Goal: Task Accomplishment & Management: Complete application form

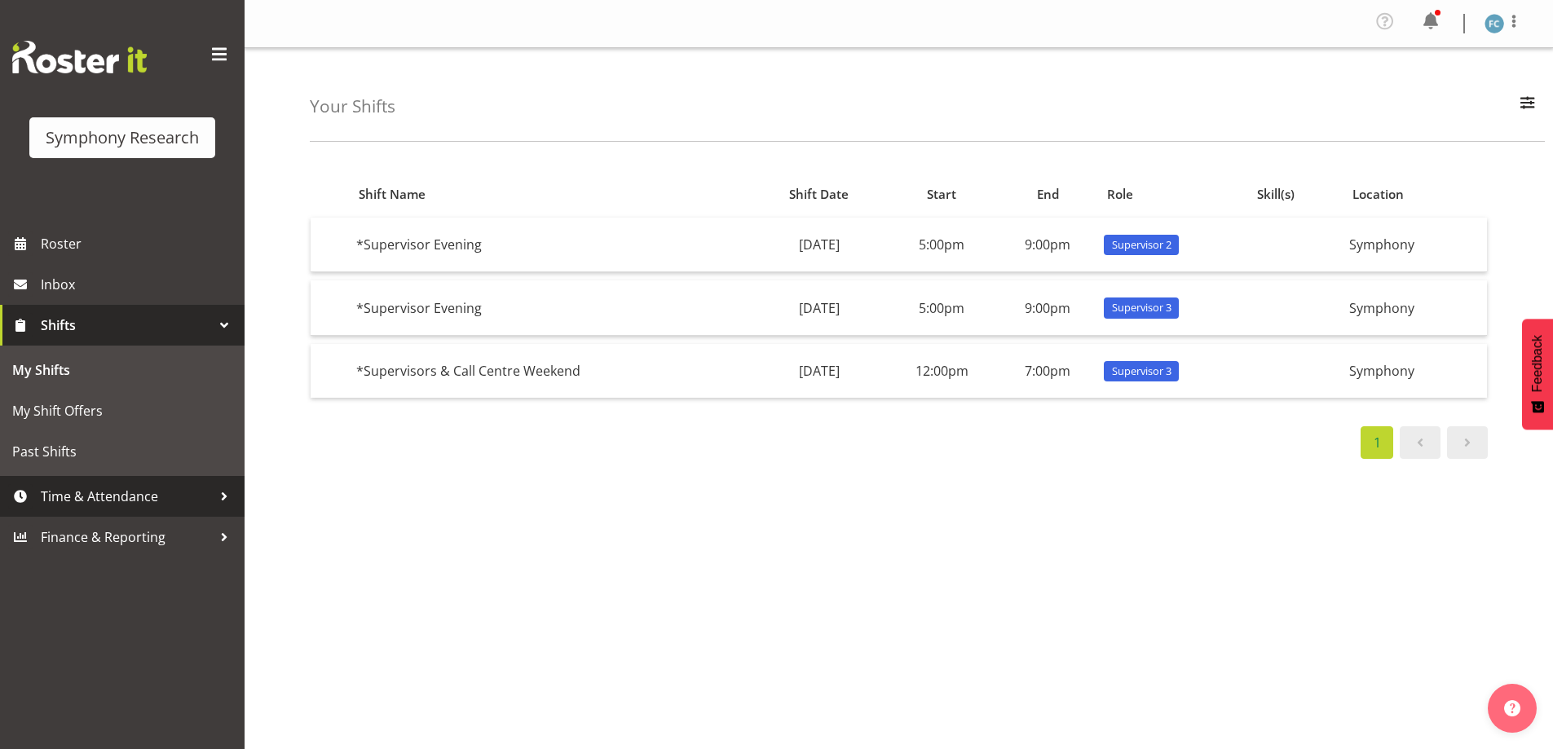
click at [214, 492] on div at bounding box center [224, 496] width 24 height 24
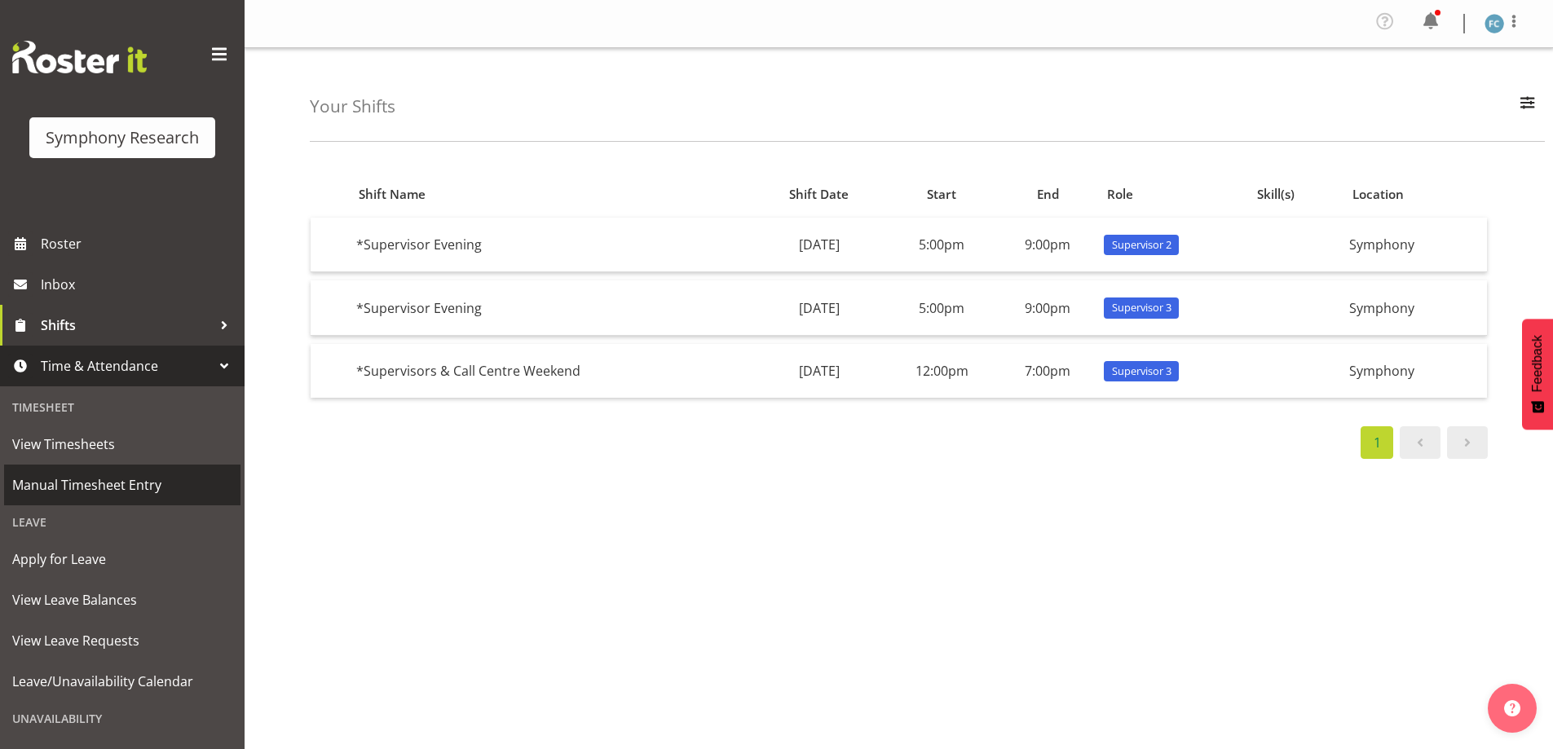
click at [185, 483] on span "Manual Timesheet Entry" at bounding box center [122, 485] width 220 height 24
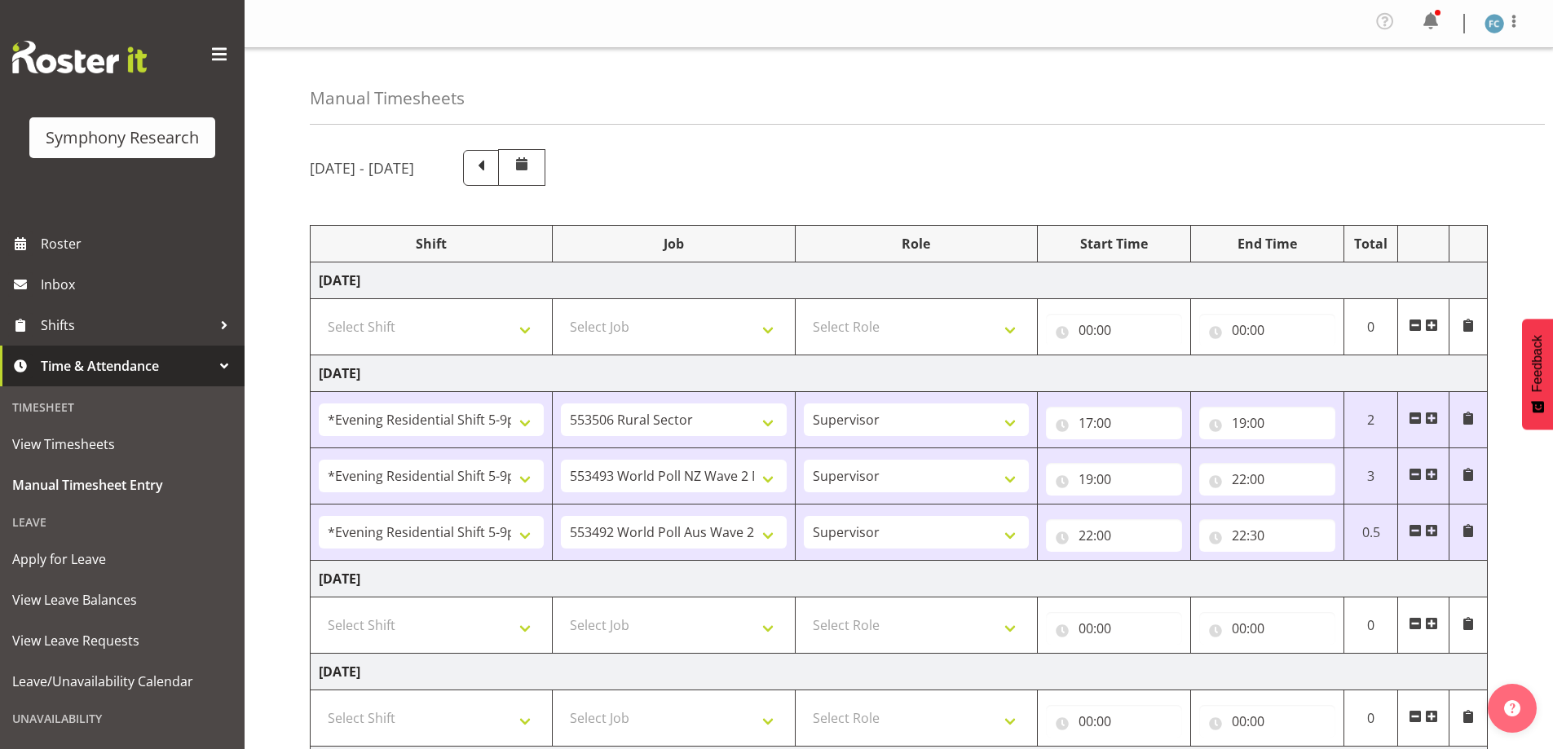
select select "48116"
select select "10587"
select select "48116"
select select "10527"
select select "48116"
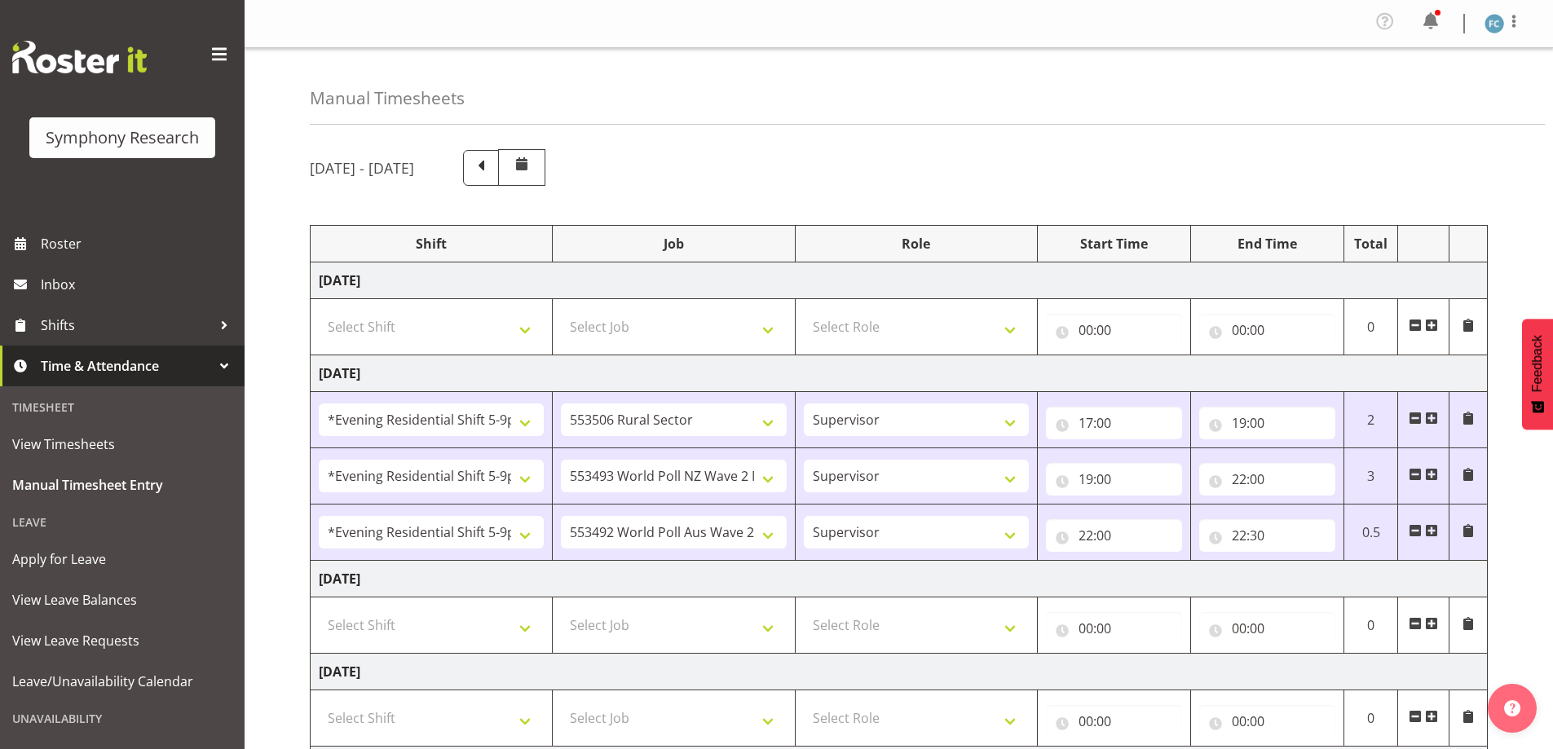
select select "10499"
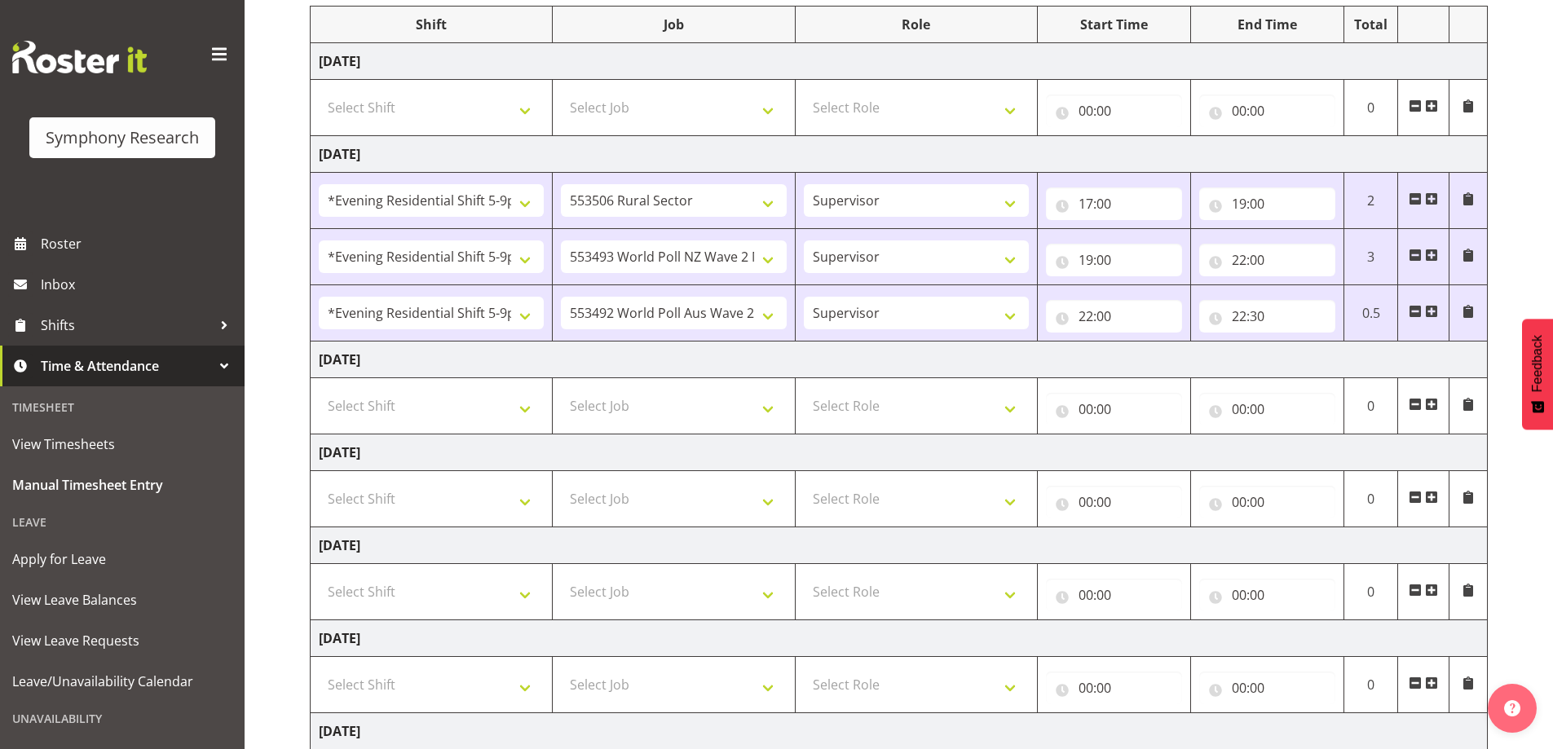
scroll to position [326, 0]
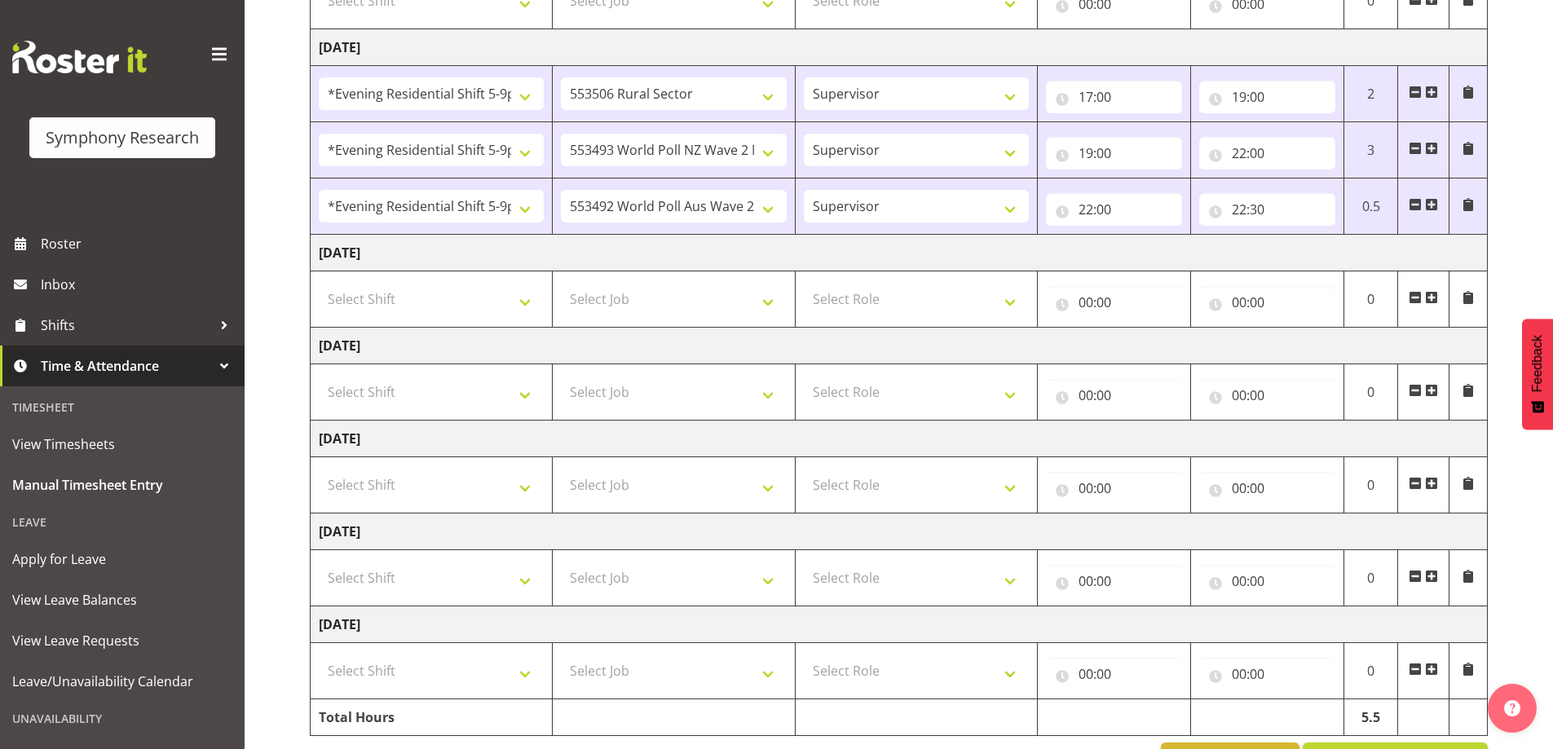
click at [1430, 296] on span at bounding box center [1431, 297] width 13 height 13
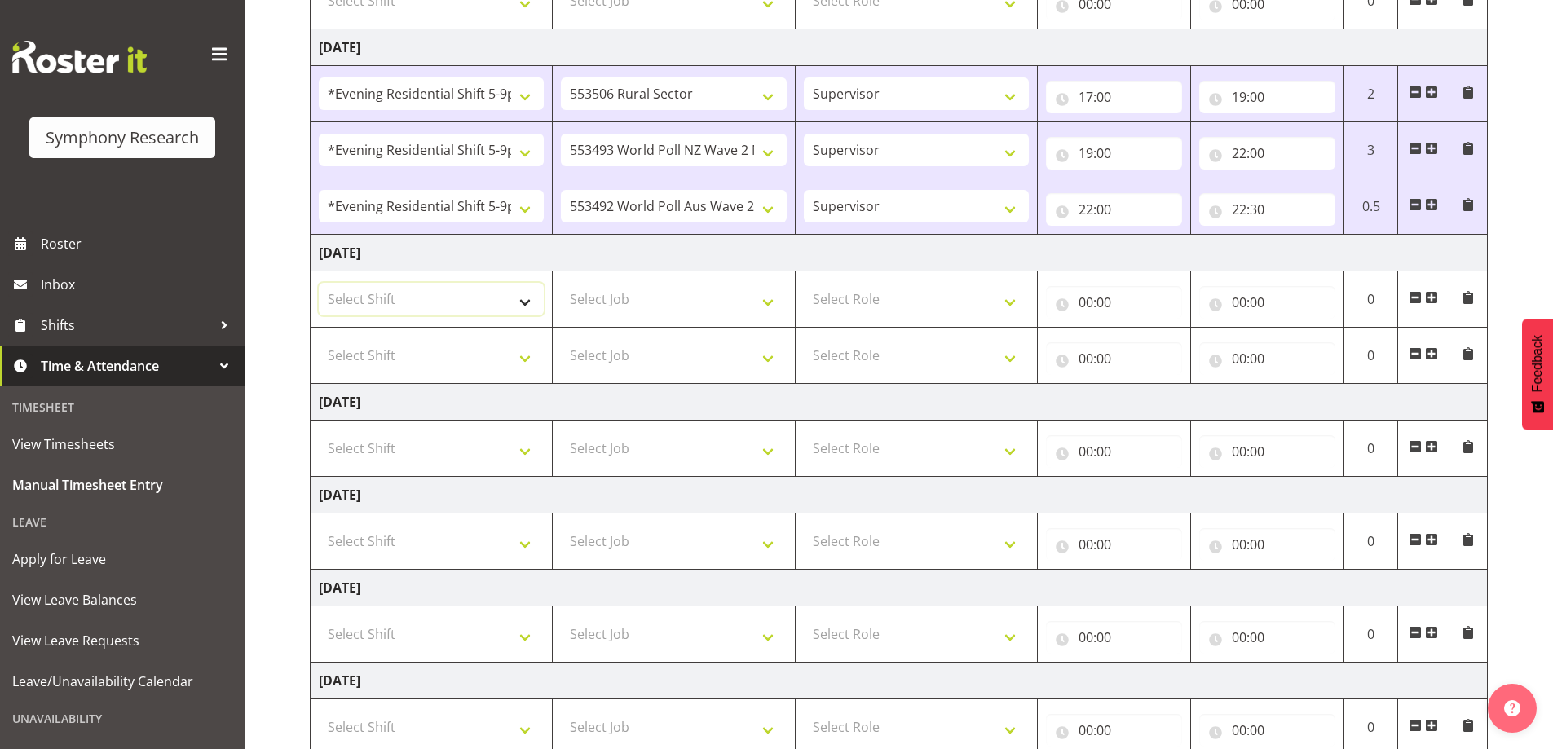
click at [526, 298] on select "Select Shift !!Weekend Residential (Roster IT Shift Label) *Business 9/10am ~ 4…" at bounding box center [431, 299] width 225 height 33
select select "48116"
click at [319, 283] on select "Select Shift !!Weekend Residential (Roster IT Shift Label) *Business 9/10am ~ 4…" at bounding box center [431, 299] width 225 height 33
click at [523, 361] on select "Select Shift !!Weekend Residential (Roster IT Shift Label) *Business 9/10am ~ 4…" at bounding box center [431, 355] width 225 height 33
select select "48116"
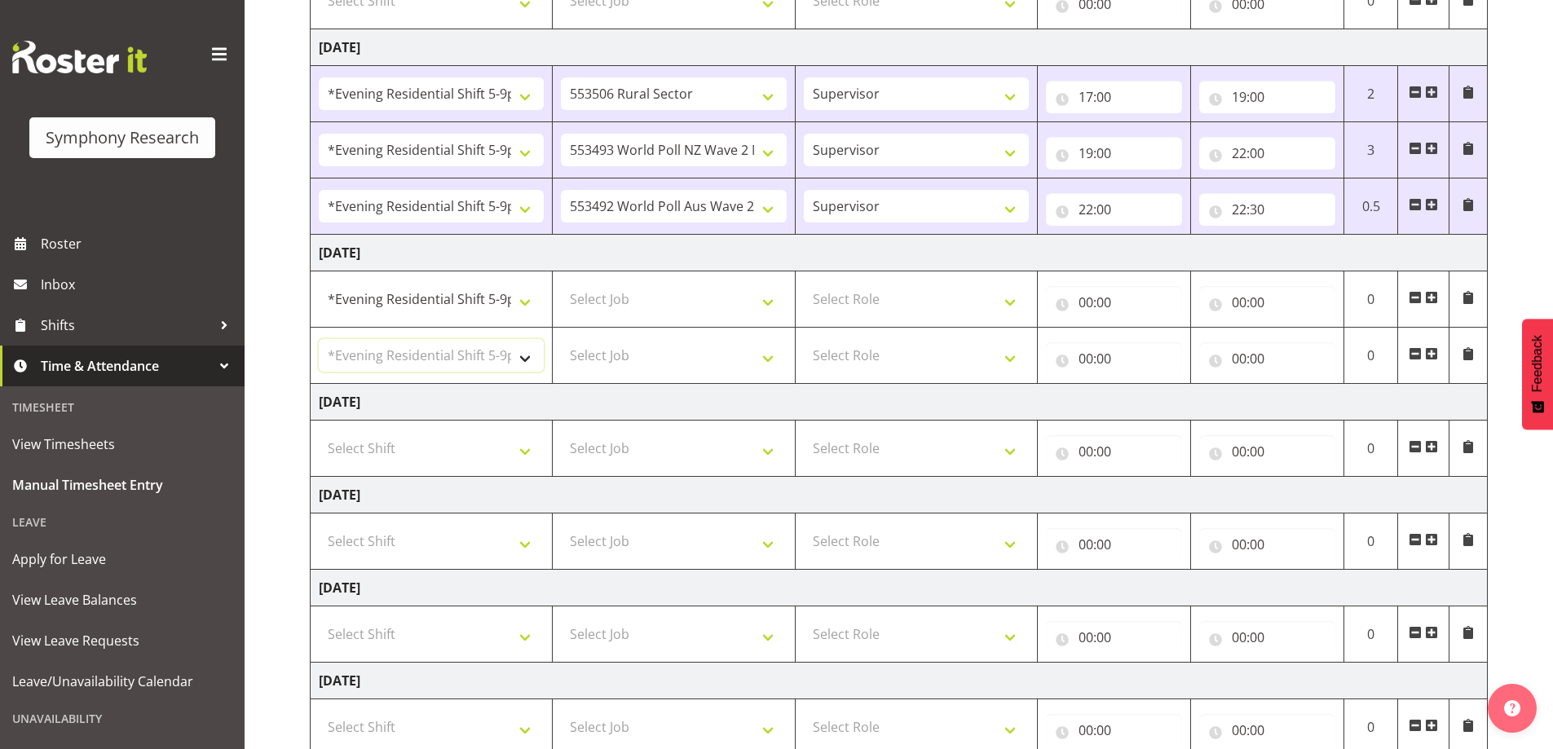
click at [319, 339] on select "Select Shift !!Weekend Residential (Roster IT Shift Label) *Business 9/10am ~ 4…" at bounding box center [431, 355] width 225 height 33
click at [772, 296] on select "Select Job 550060 IF Admin 553492 World Poll Aus Wave 2 Main 2025 553493 World …" at bounding box center [673, 299] width 225 height 33
select select "10527"
click at [561, 283] on select "Select Job 550060 IF Admin 553492 World Poll Aus Wave 2 Main 2025 553493 World …" at bounding box center [673, 299] width 225 height 33
click at [769, 358] on select "Select Job 550060 IF Admin 553492 World Poll Aus Wave 2 Main 2025 553493 World …" at bounding box center [673, 355] width 225 height 33
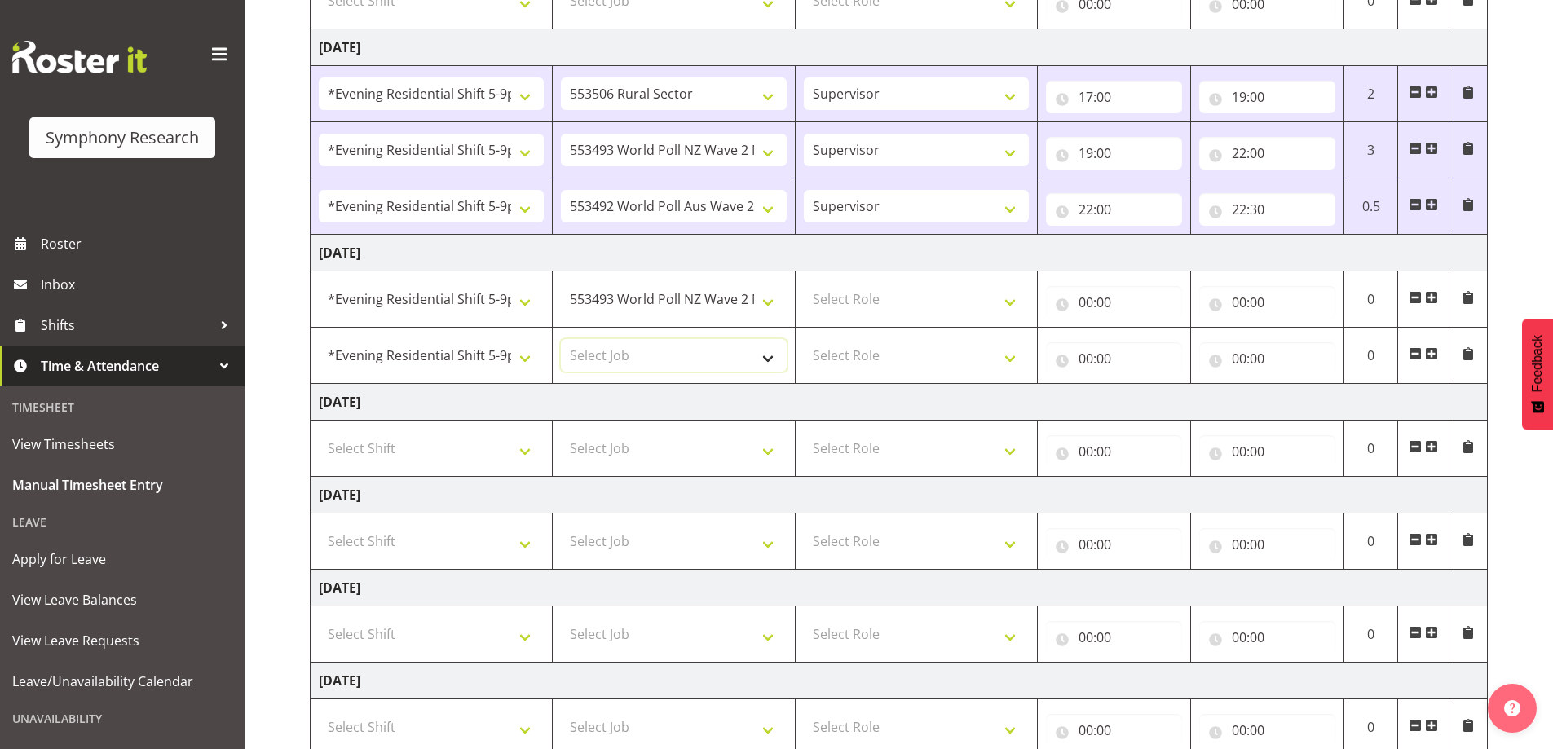
select select "10499"
click at [561, 339] on select "Select Job 550060 IF Admin 553492 World Poll Aus Wave 2 Main 2025 553493 World …" at bounding box center [673, 355] width 225 height 33
click at [1008, 293] on select "Select Role Supervisor Briefing Interviewing" at bounding box center [916, 299] width 225 height 33
select select "45"
click at [804, 283] on select "Select Role Supervisor Briefing Interviewing" at bounding box center [916, 299] width 225 height 33
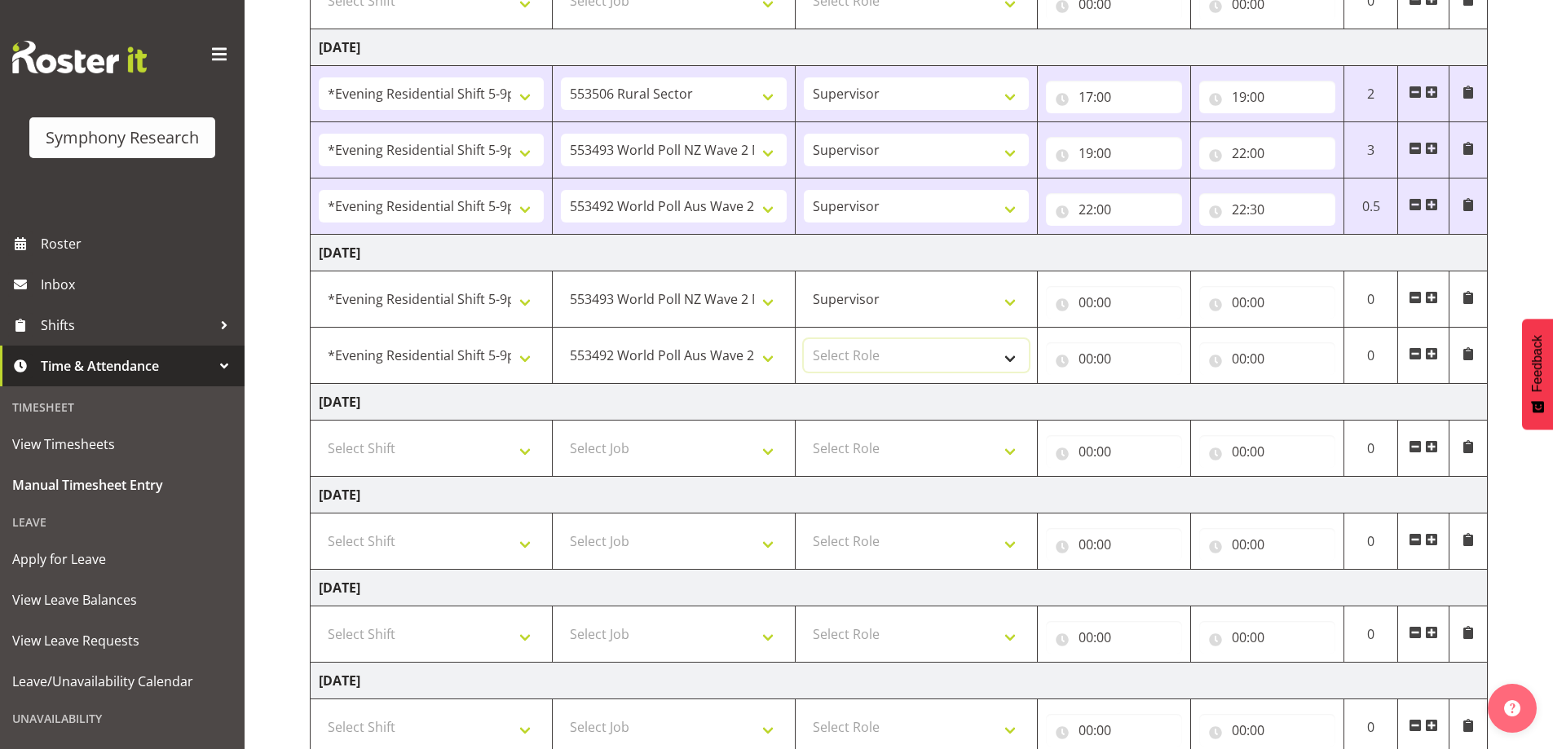
click at [1013, 360] on select "Select Role Supervisor Briefing Interviewing" at bounding box center [916, 355] width 225 height 33
select select "45"
click at [804, 339] on select "Select Role Supervisor Briefing Interviewing" at bounding box center [916, 355] width 225 height 33
click at [1065, 302] on input "00:00" at bounding box center [1114, 302] width 136 height 33
click at [1158, 343] on select "00 01 02 03 04 05 06 07 08 09 10 11 12 13 14 15 16 17 18 19 20 21 22 23" at bounding box center [1157, 345] width 37 height 33
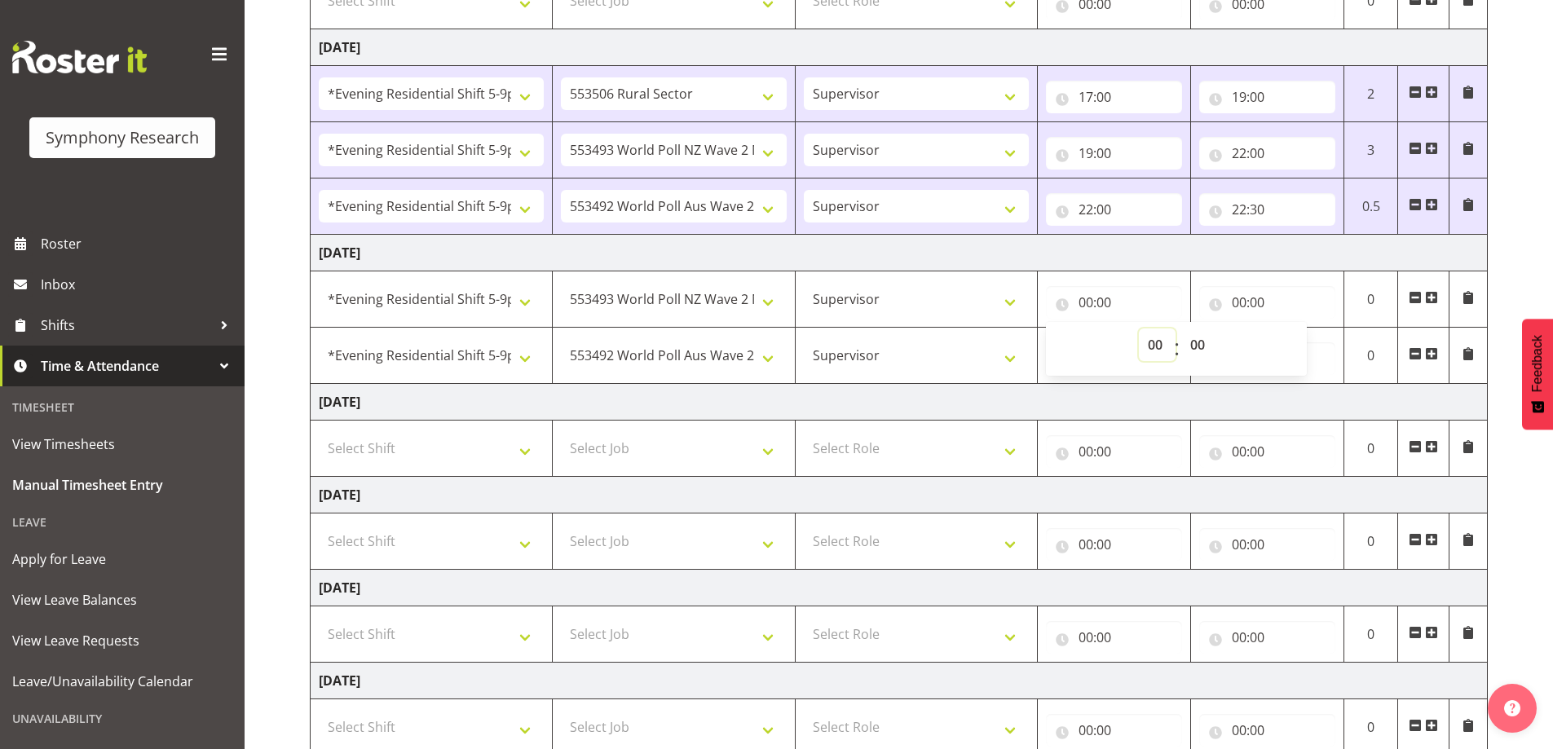
select select "17"
click at [1139, 329] on select "00 01 02 03 04 05 06 07 08 09 10 11 12 13 14 15 16 17 18 19 20 21 22 23" at bounding box center [1157, 345] width 37 height 33
type input "17:00"
click at [1215, 307] on input "00:00" at bounding box center [1267, 302] width 136 height 33
click at [1312, 345] on select "00 01 02 03 04 05 06 07 08 09 10 11 12 13 14 15 16 17 18 19 20 21 22 23" at bounding box center [1310, 345] width 37 height 33
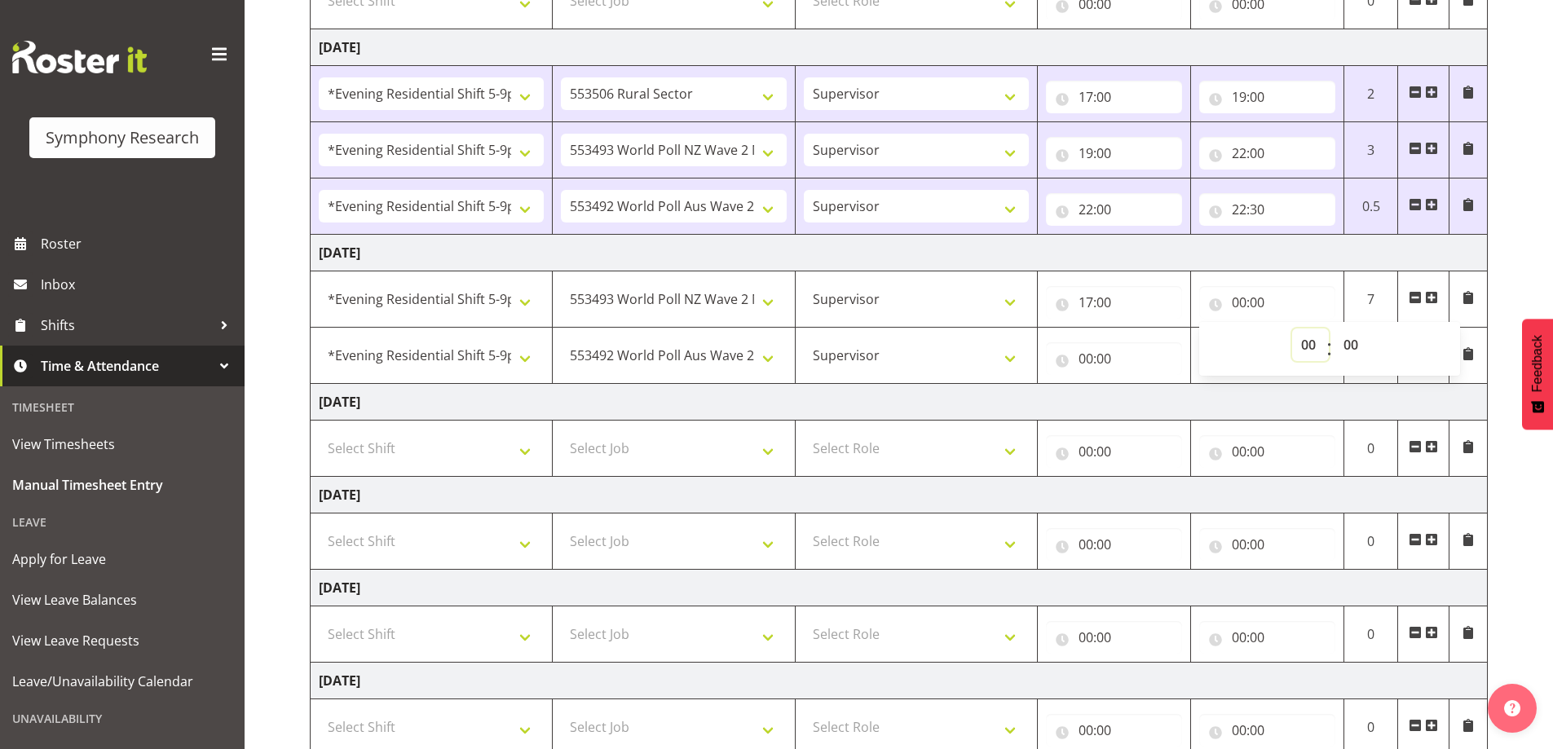
select select "22"
click at [1292, 329] on select "00 01 02 03 04 05 06 07 08 09 10 11 12 13 14 15 16 17 18 19 20 21 22 23" at bounding box center [1310, 345] width 37 height 33
type input "22:00"
click at [1060, 359] on input "00:00" at bounding box center [1114, 358] width 136 height 33
click at [1156, 400] on select "00 01 02 03 04 05 06 07 08 09 10 11 12 13 14 15 16 17 18 19 20 21 22 23" at bounding box center [1157, 401] width 37 height 33
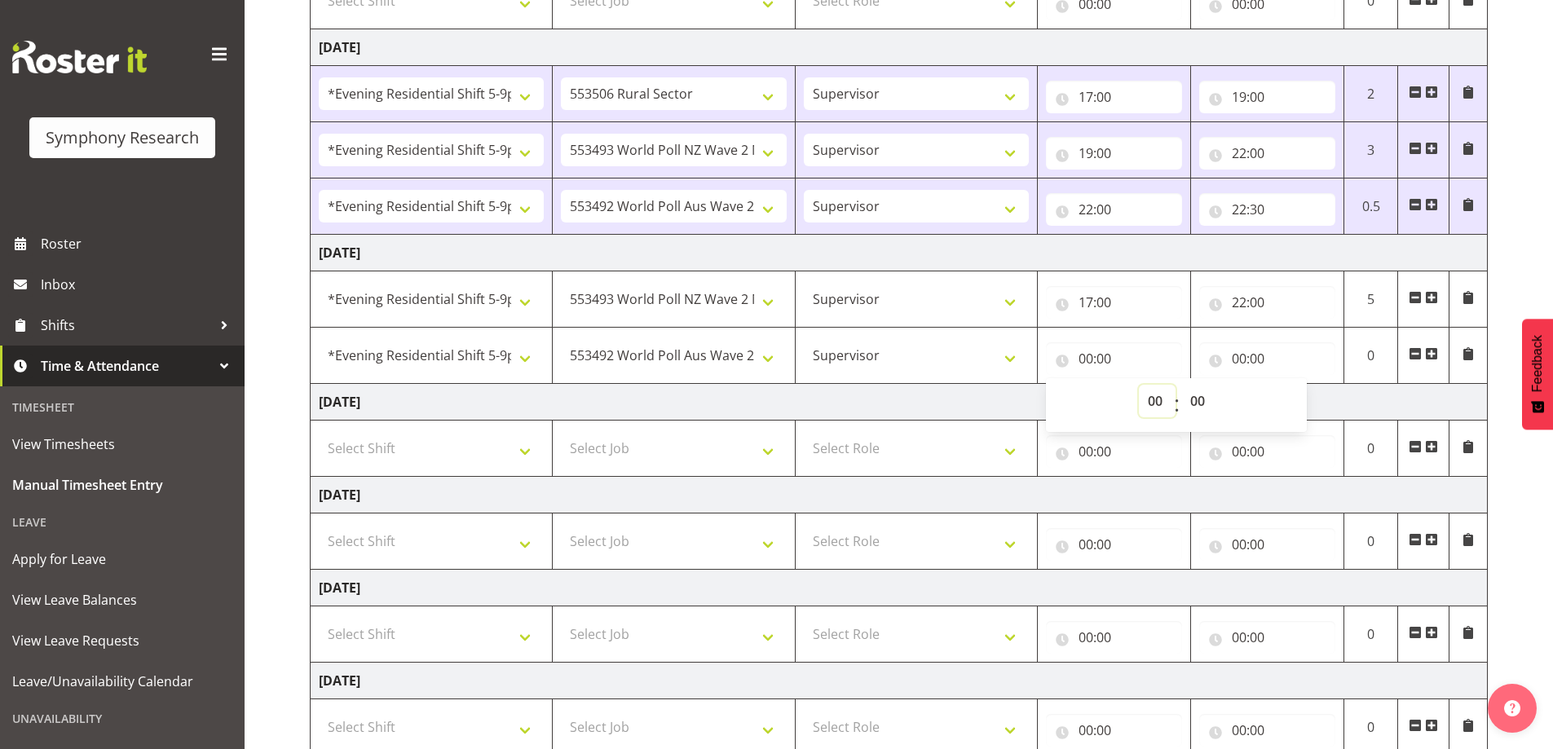
select select "22"
click at [1139, 385] on select "00 01 02 03 04 05 06 07 08 09 10 11 12 13 14 15 16 17 18 19 20 21 22 23" at bounding box center [1157, 401] width 37 height 33
type input "22:00"
click at [1212, 359] on input "00:00" at bounding box center [1267, 358] width 136 height 33
click at [1307, 398] on select "00 01 02 03 04 05 06 07 08 09 10 11 12 13 14 15 16 17 18 19 20 21 22 23" at bounding box center [1310, 401] width 37 height 33
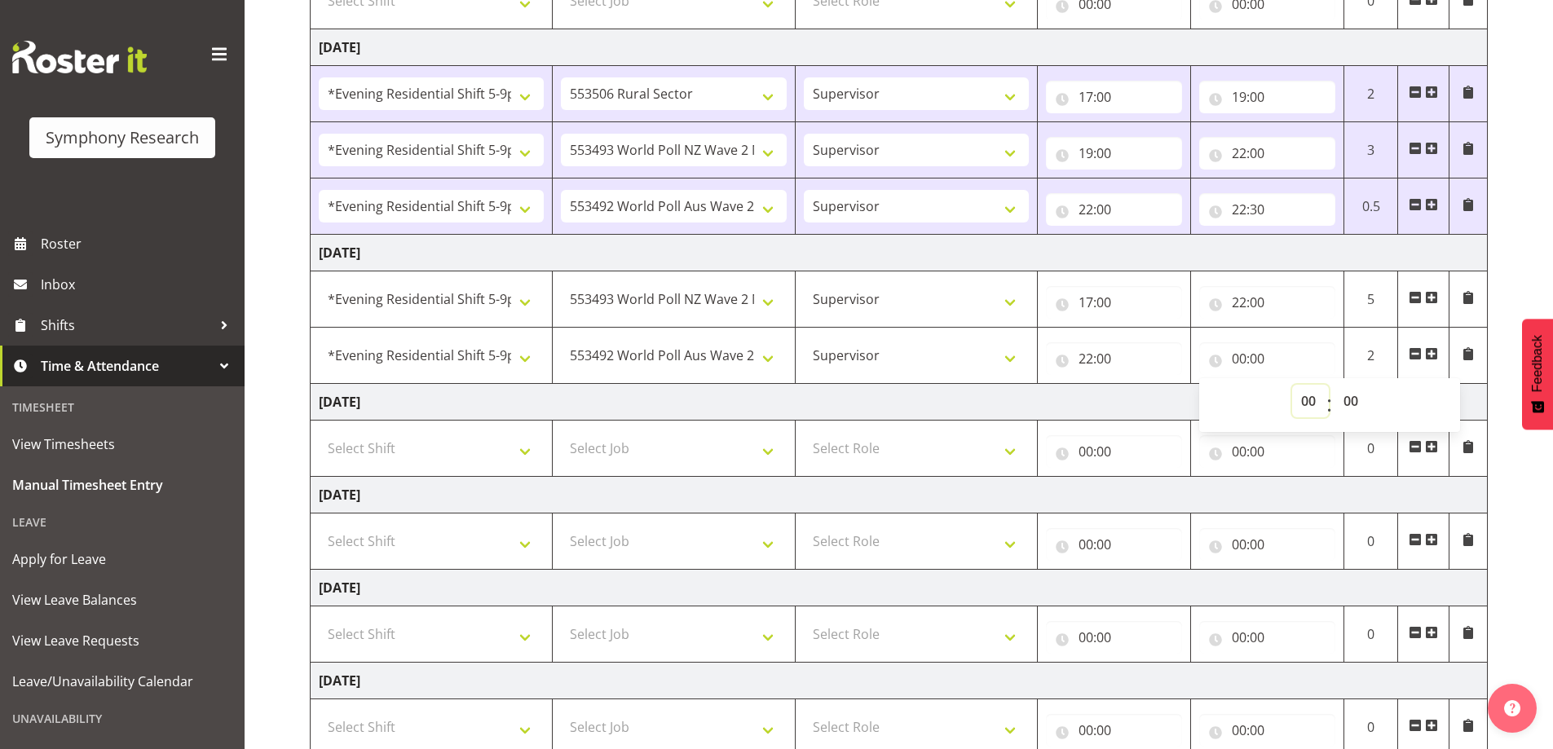
select select "23"
click at [1292, 385] on select "00 01 02 03 04 05 06 07 08 09 10 11 12 13 14 15 16 17 18 19 20 21 22 23" at bounding box center [1310, 401] width 37 height 33
type input "23:00"
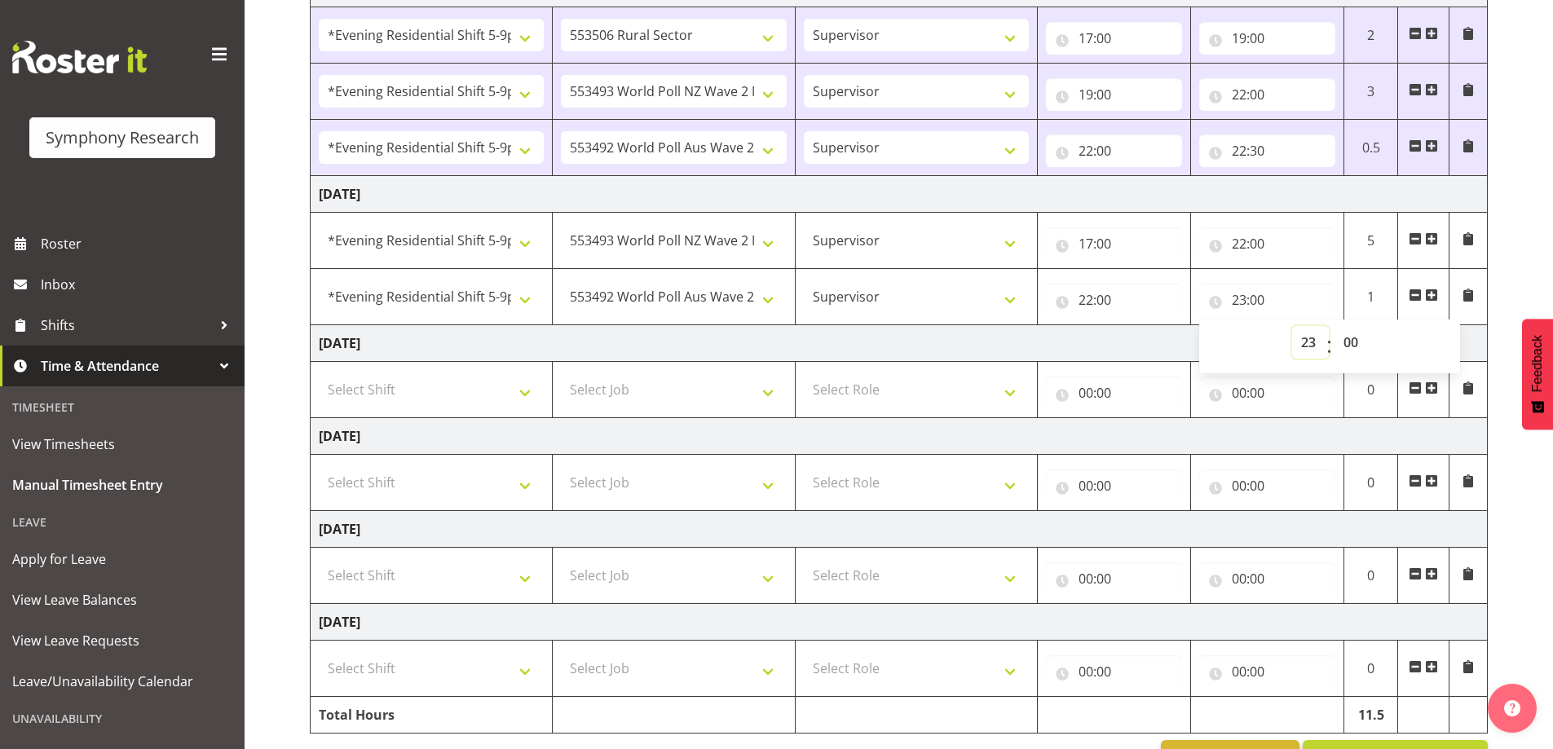
scroll to position [436, 0]
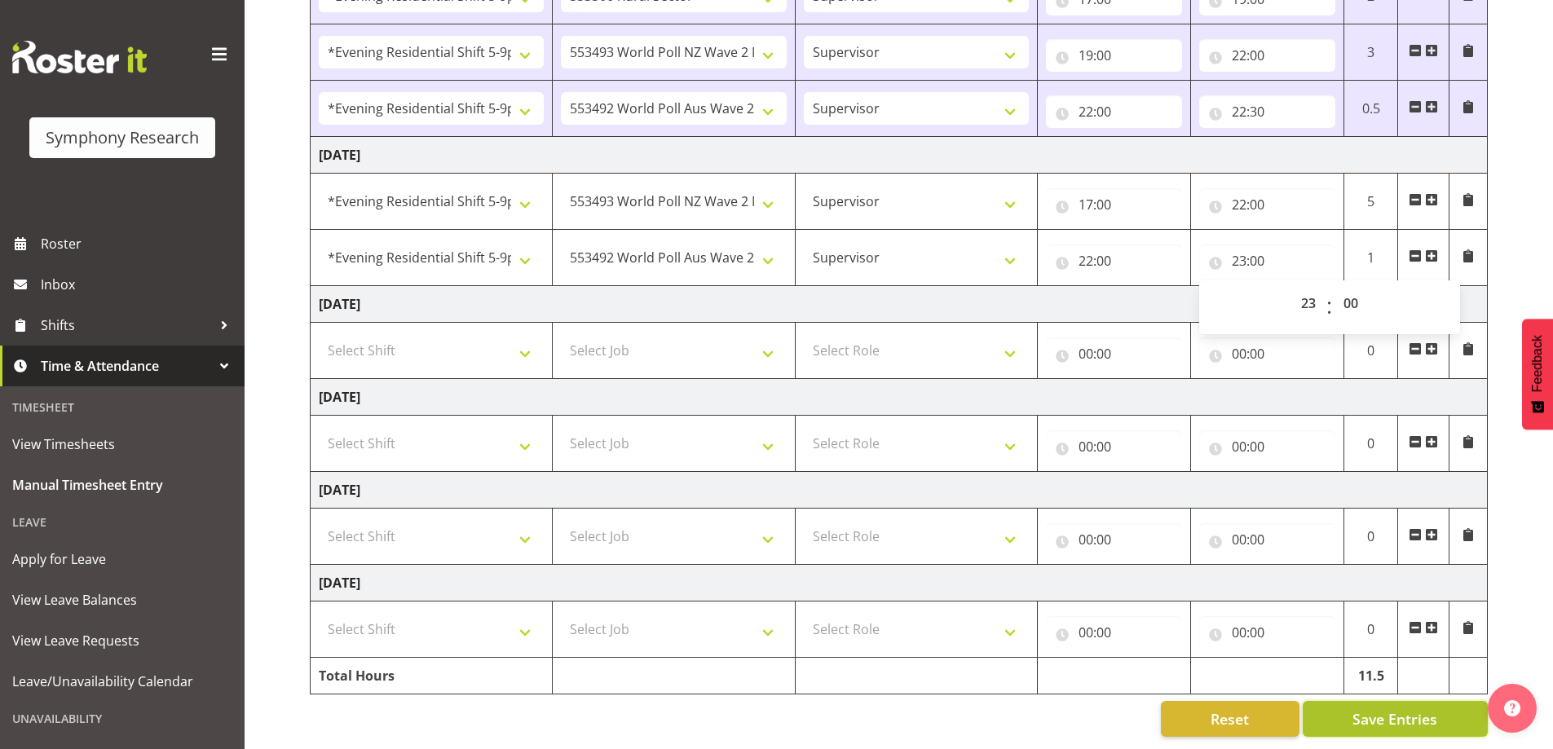
click at [1426, 708] on span "Save Entries" at bounding box center [1394, 718] width 85 height 21
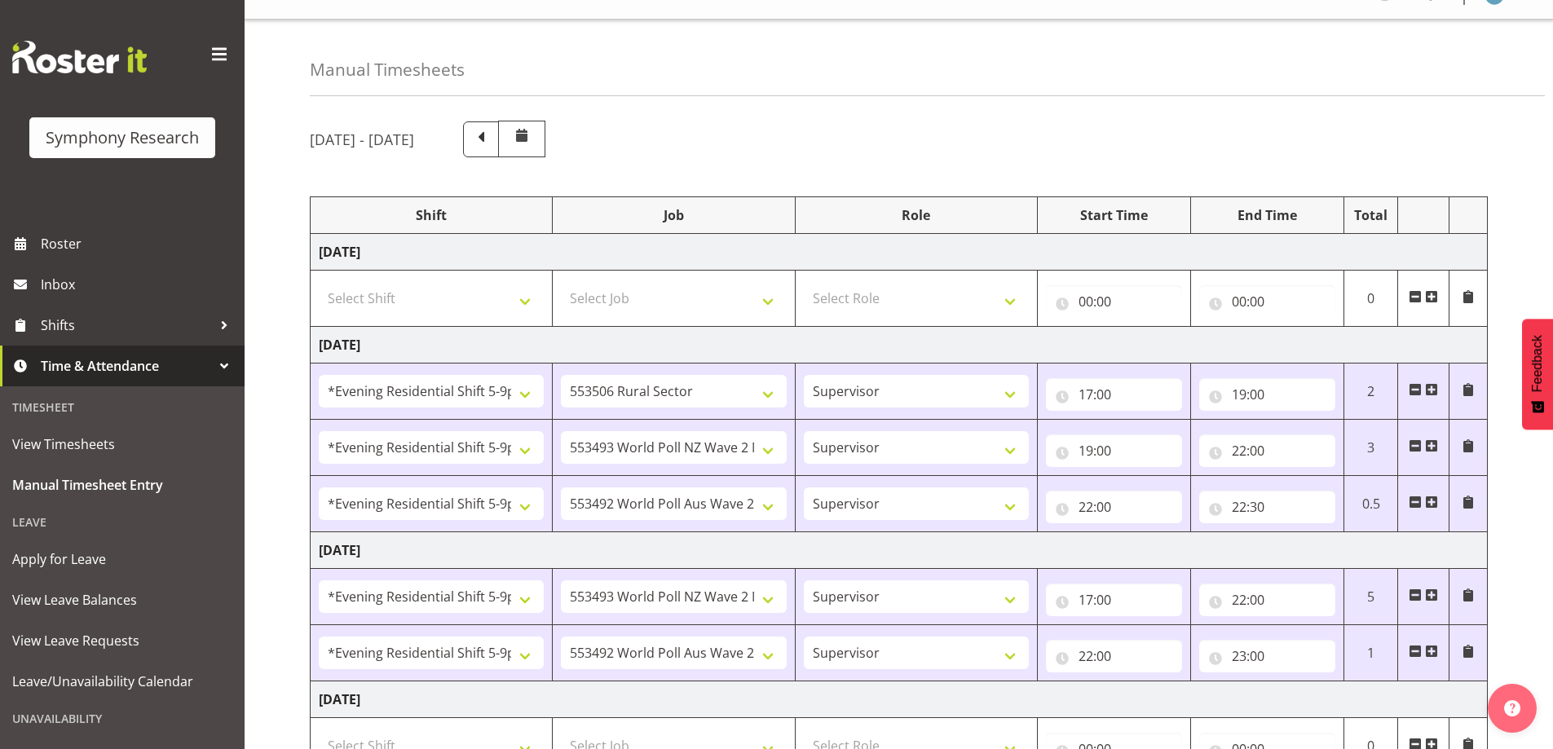
scroll to position [0, 0]
